Goal: Task Accomplishment & Management: Use online tool/utility

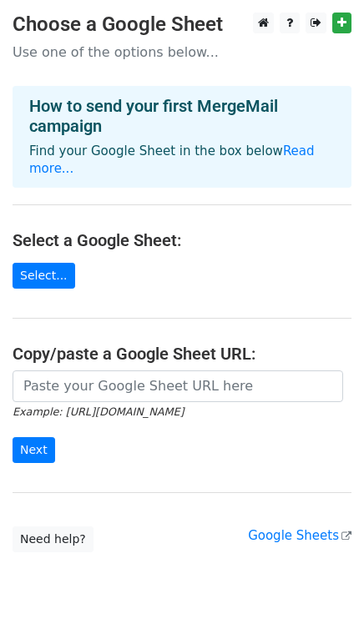
scroll to position [38, 0]
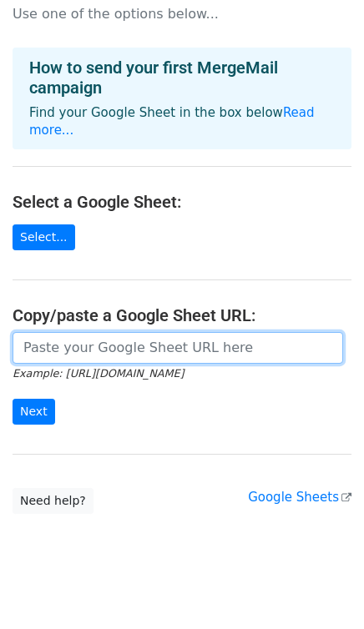
click at [75, 335] on input "url" at bounding box center [178, 348] width 330 height 32
paste input "https://docs.google.com/spreadsheets/d/1sc-nS0jBxmhMAbnL3dXIHWszlcEQ7Vd4LXVIggJ…"
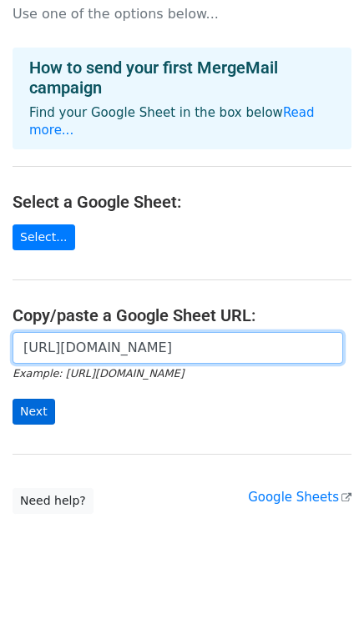
type input "https://docs.google.com/spreadsheets/d/1sc-nS0jBxmhMAbnL3dXIHWszlcEQ7Vd4LXVIggJ…"
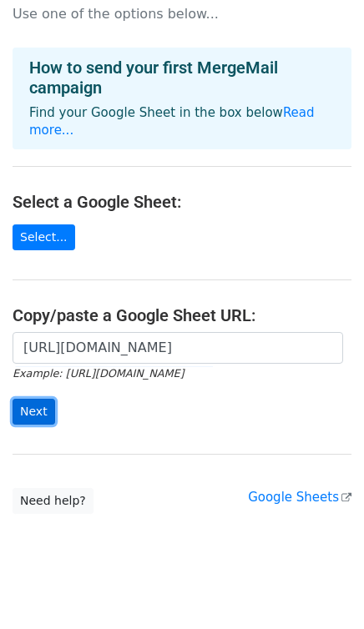
scroll to position [0, 0]
click at [39, 399] on input "Next" at bounding box center [34, 412] width 43 height 26
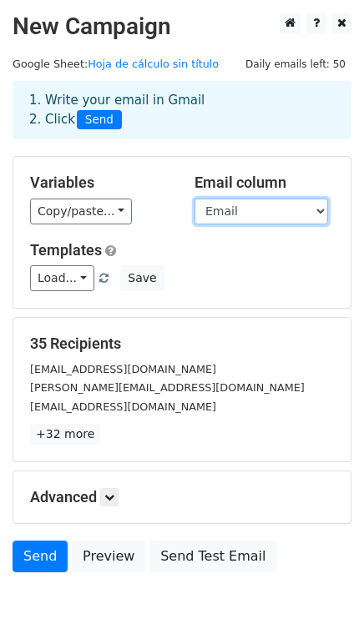
click at [273, 202] on select "First Name Email Tutor RUT Correo Asignatura" at bounding box center [261, 212] width 134 height 26
click at [194, 199] on select "First Name Email Tutor RUT Correo Asignatura" at bounding box center [261, 212] width 134 height 26
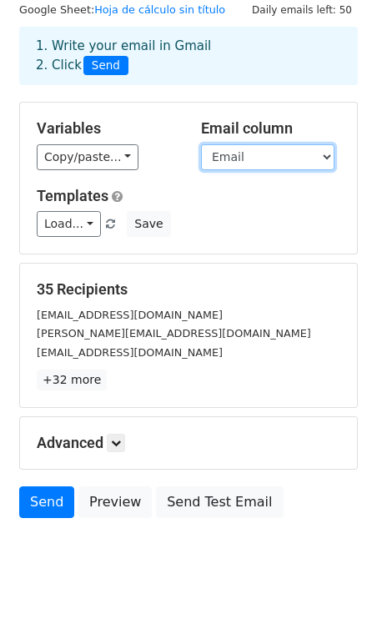
scroll to position [84, 0]
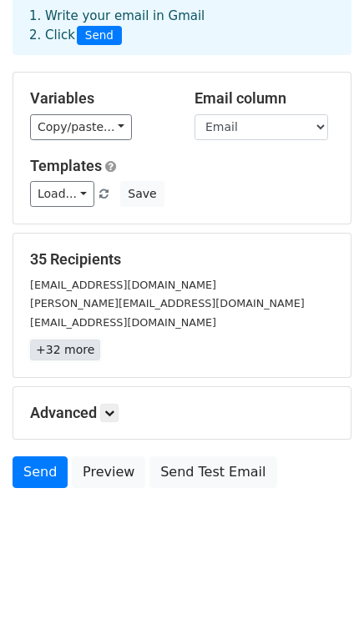
click at [74, 349] on link "+32 more" at bounding box center [65, 350] width 70 height 21
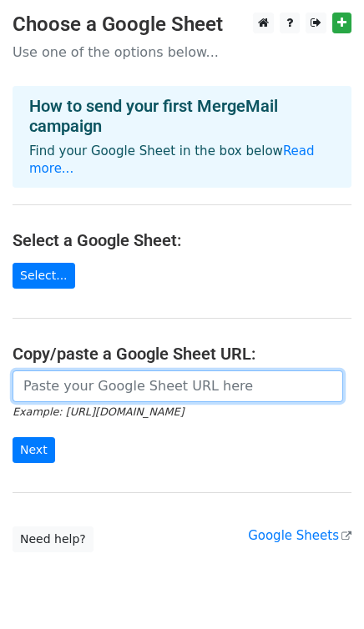
click at [95, 376] on input "url" at bounding box center [178, 386] width 330 height 32
paste input "https://docs.google.com/spreadsheets/d/1sc-nS0jBxmhMAbnL3dXIHWszlcEQ7Vd4LXVIggJ…"
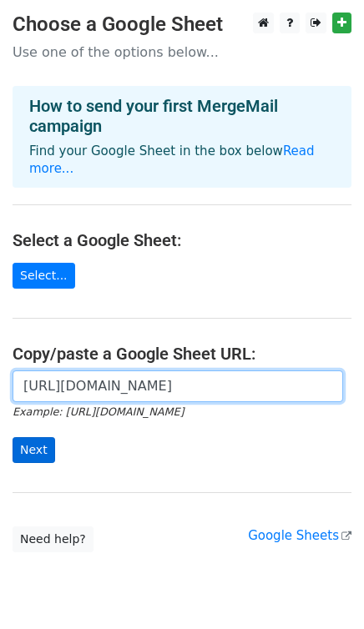
type input "https://docs.google.com/spreadsheets/d/1sc-nS0jBxmhMAbnL3dXIHWszlcEQ7Vd4LXVIggJ…"
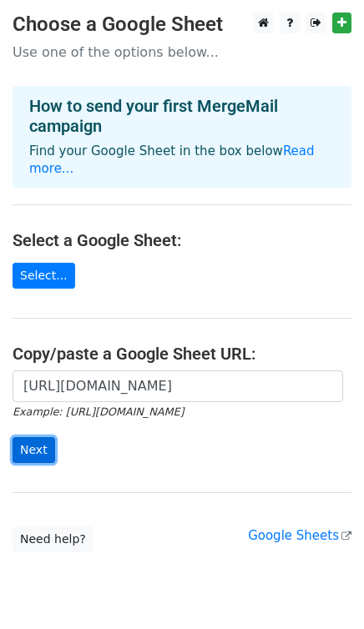
click at [38, 437] on input "Next" at bounding box center [34, 450] width 43 height 26
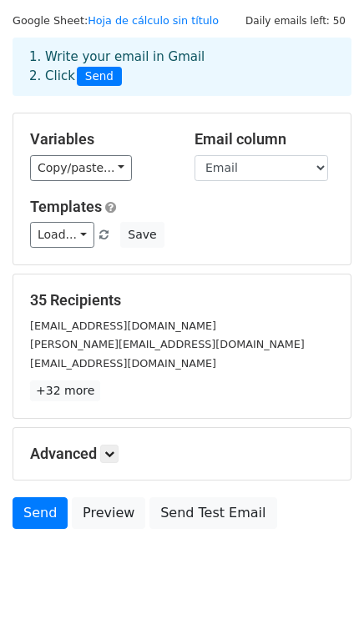
scroll to position [84, 0]
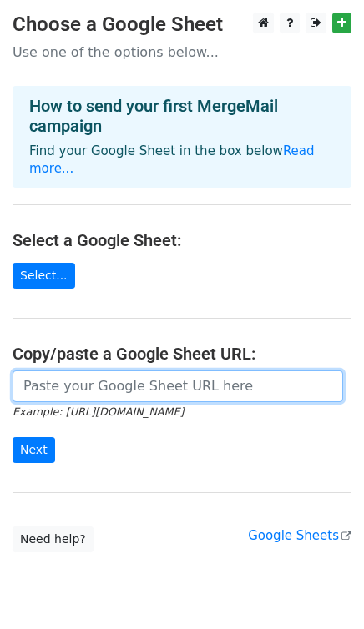
click at [100, 373] on input "url" at bounding box center [178, 386] width 330 height 32
paste input "[URL][DOMAIN_NAME]"
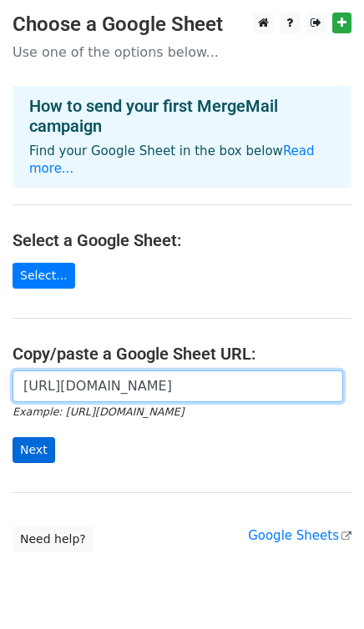
type input "https://docs.google.com/spreadsheets/d/1sc-nS0jBxmhMAbnL3dXIHWszlcEQ7Vd4LXVIggJ…"
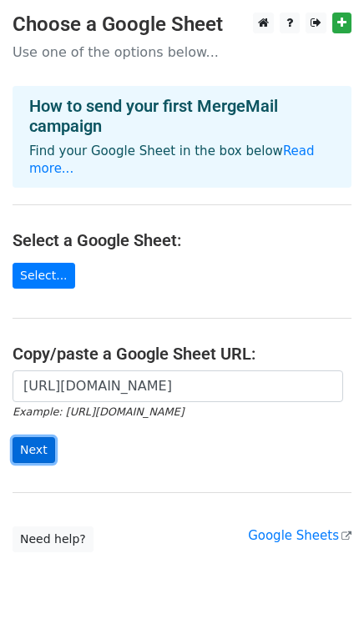
click at [43, 437] on input "Next" at bounding box center [34, 450] width 43 height 26
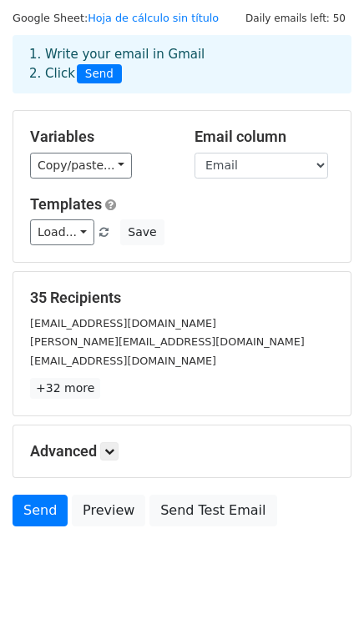
scroll to position [84, 0]
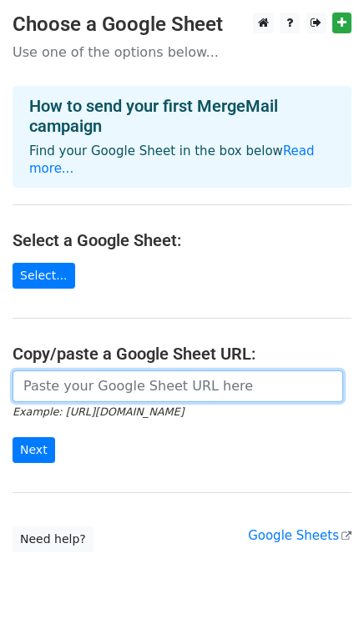
click at [130, 370] on input "url" at bounding box center [178, 386] width 330 height 32
paste input "https://docs.google.com/spreadsheets/d/1sc-nS0jBxmhMAbnL3dXIHWszlcEQ7Vd4LXVIggJ…"
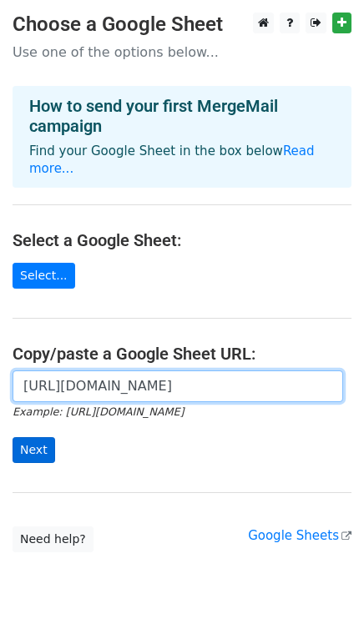
type input "https://docs.google.com/spreadsheets/d/1sc-nS0jBxmhMAbnL3dXIHWszlcEQ7Vd4LXVIggJ…"
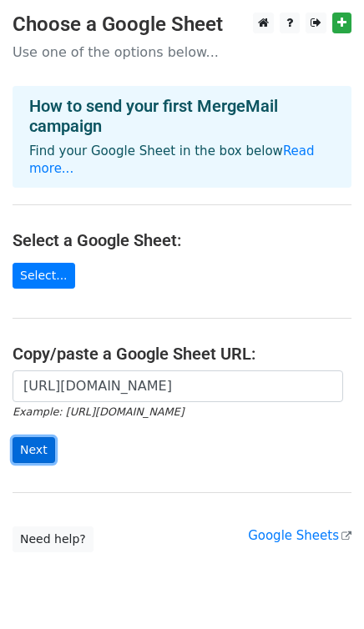
click at [35, 442] on input "Next" at bounding box center [34, 450] width 43 height 26
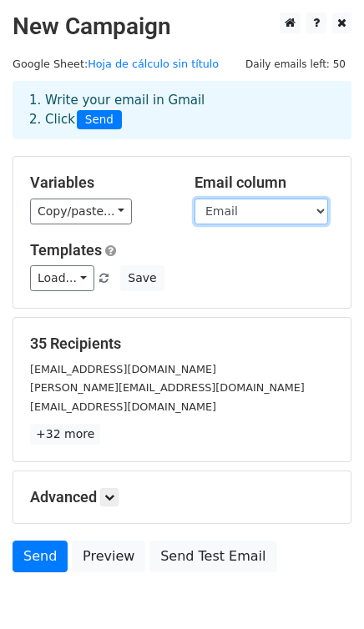
click at [234, 215] on select "First Name Email Tutor RUT Correo Asignatura" at bounding box center [261, 212] width 134 height 26
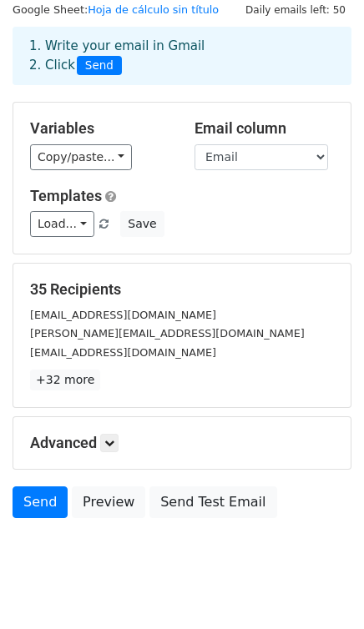
scroll to position [84, 0]
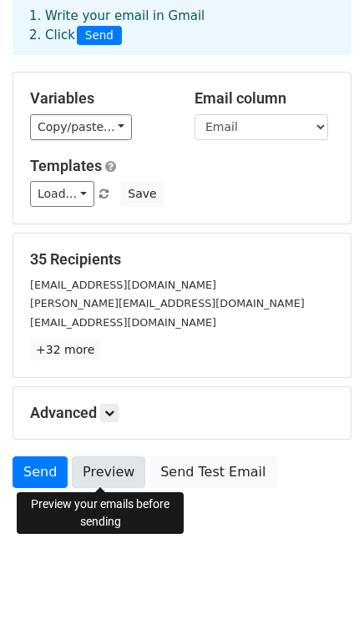
click at [102, 477] on link "Preview" at bounding box center [108, 472] width 73 height 32
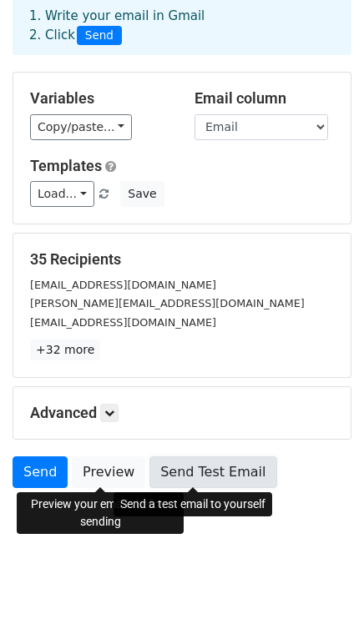
click at [194, 471] on link "Send Test Email" at bounding box center [212, 472] width 127 height 32
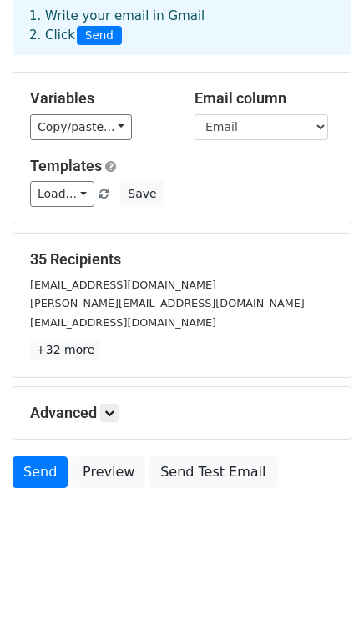
click at [78, 411] on h5 "Advanced" at bounding box center [182, 413] width 304 height 18
click at [103, 414] on link at bounding box center [109, 413] width 18 height 18
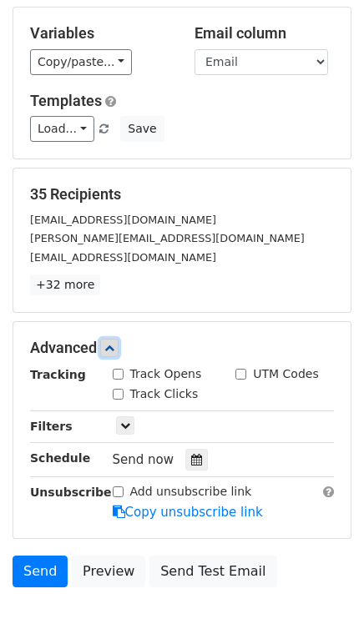
scroll to position [177, 0]
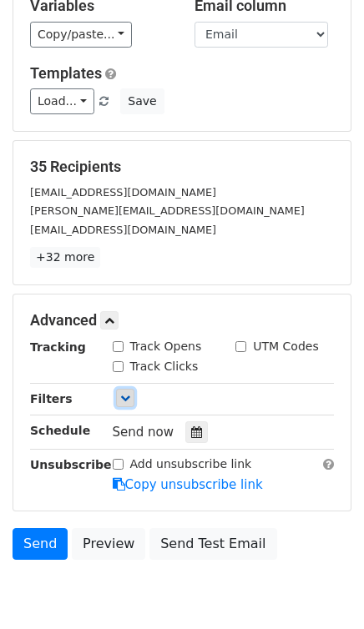
click at [117, 396] on link at bounding box center [125, 398] width 18 height 18
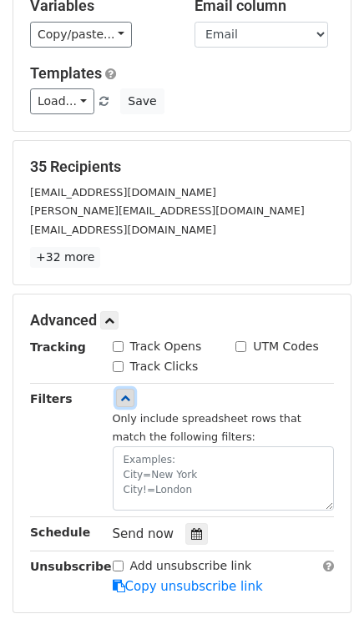
click at [117, 396] on link at bounding box center [125, 398] width 18 height 18
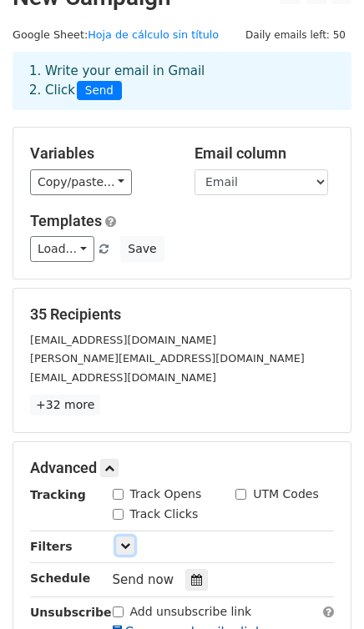
scroll to position [0, 0]
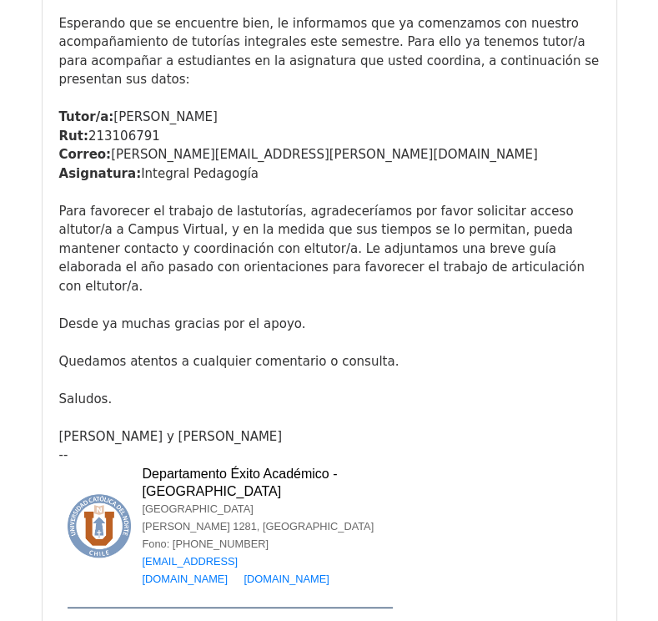
scroll to position [250, 0]
